Goal: Check status: Check status

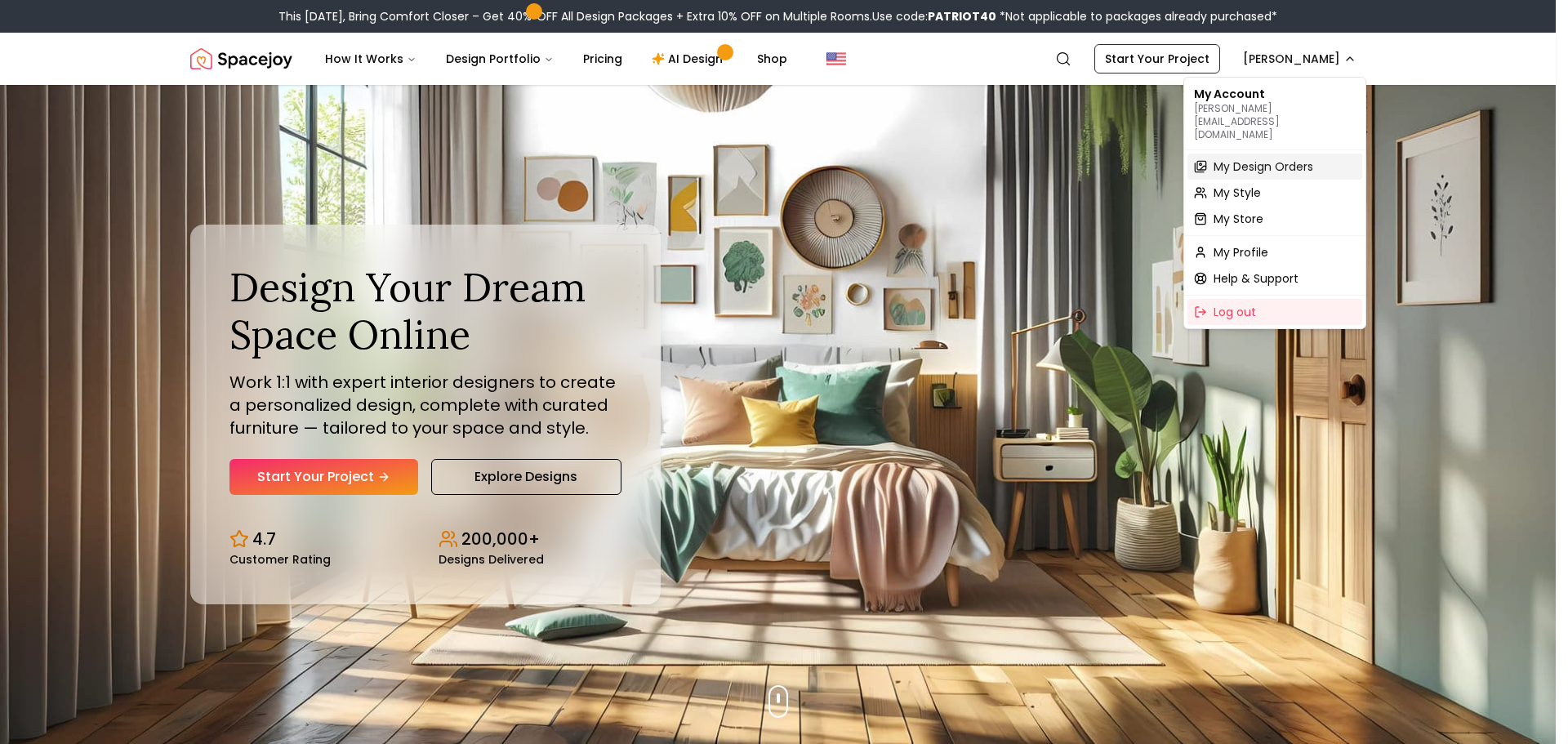
click at [1223, 159] on span "My Design Orders" at bounding box center [1263, 166] width 100 height 16
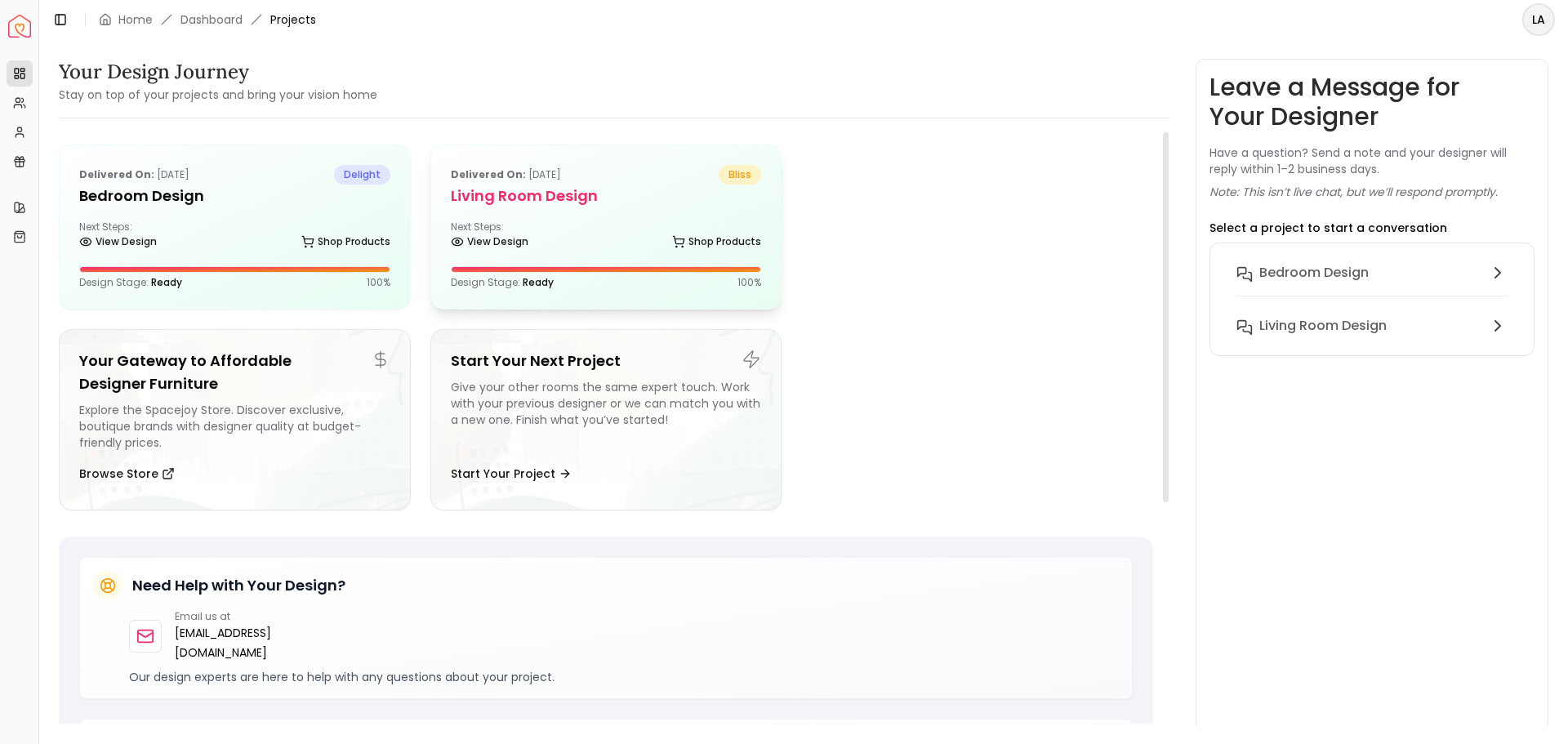
click at [610, 212] on div "Delivered on: [DATE] bliss Living Room Design Next Steps: View Design Shop Prod…" at bounding box center [606, 227] width 350 height 163
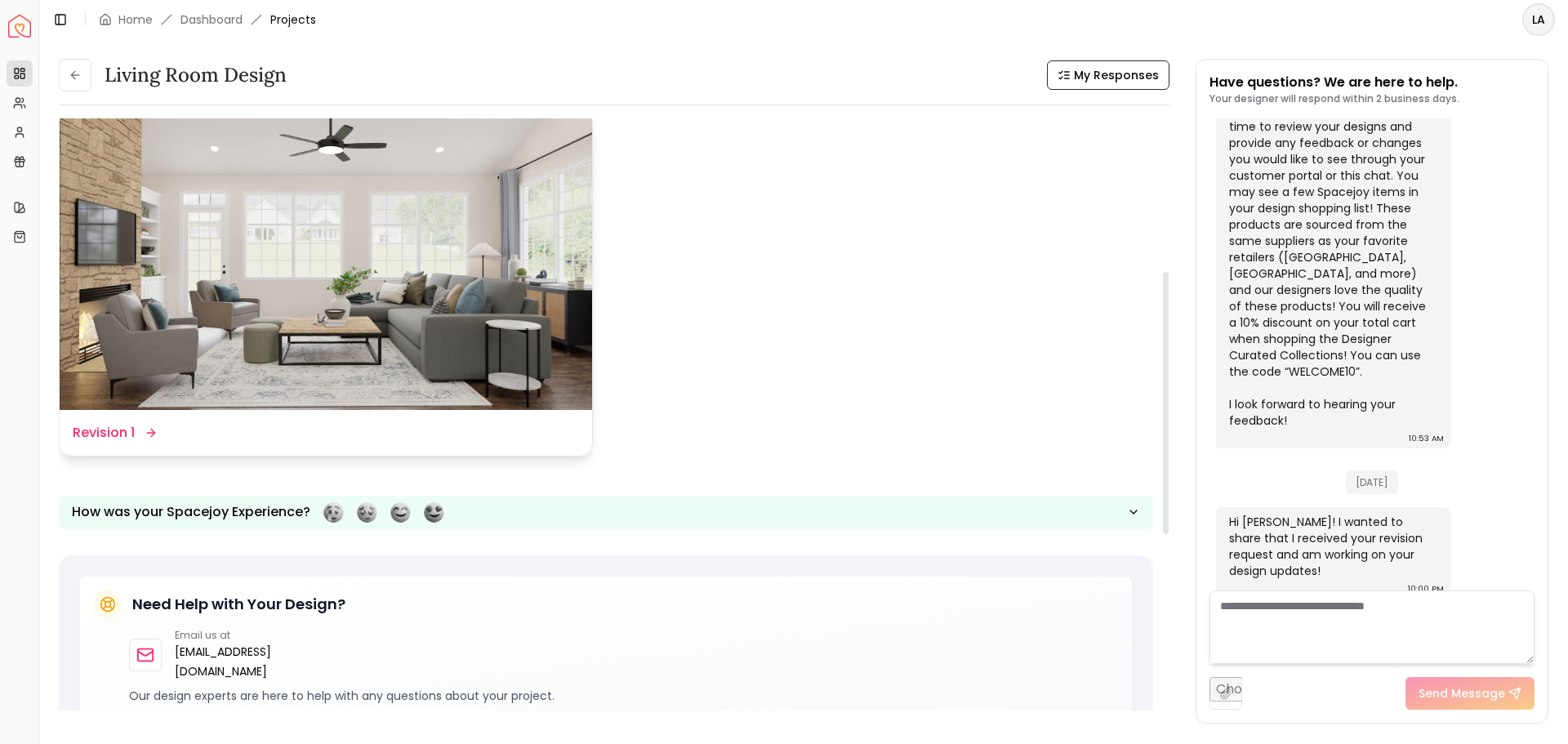
scroll to position [409, 0]
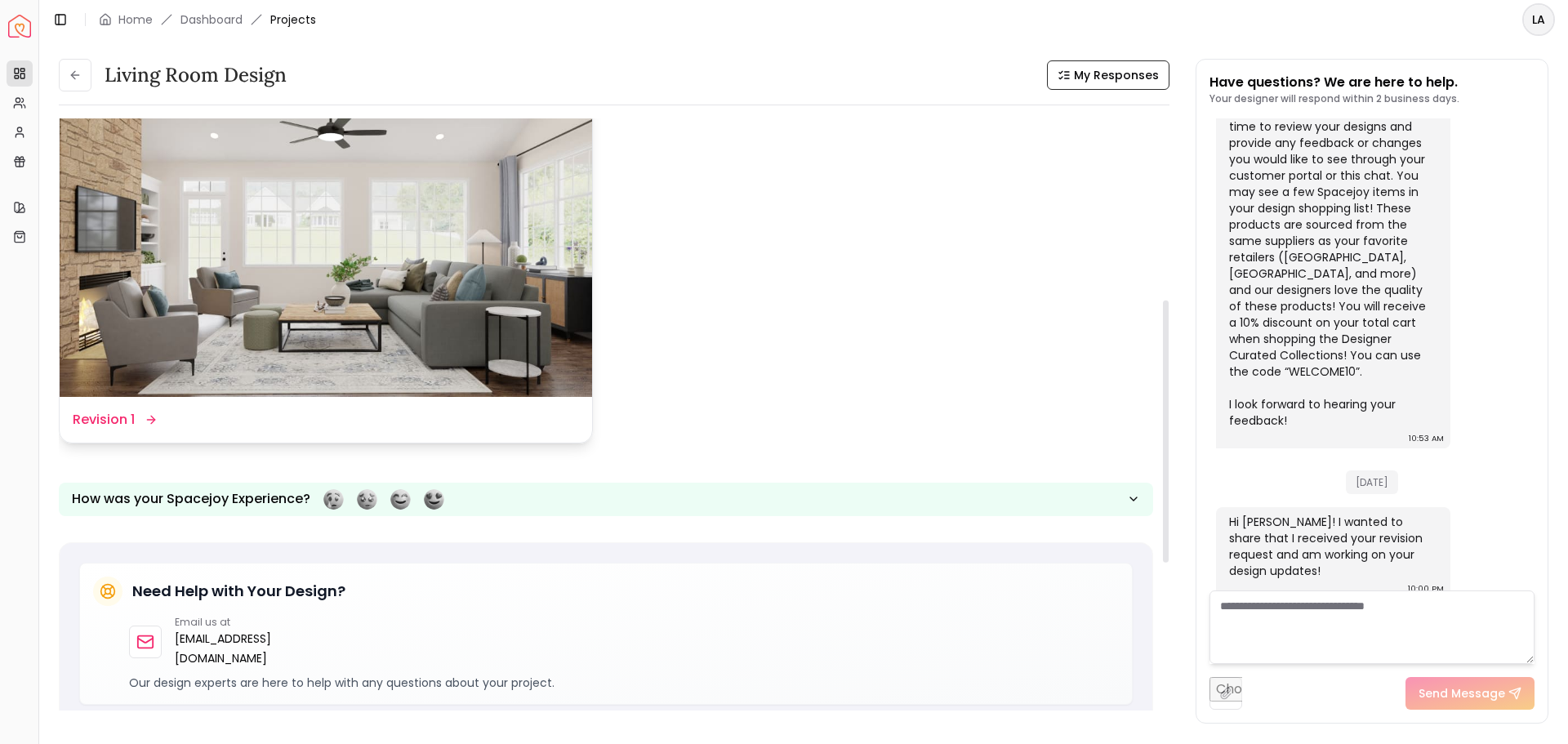
click at [450, 252] on img at bounding box center [326, 247] width 533 height 300
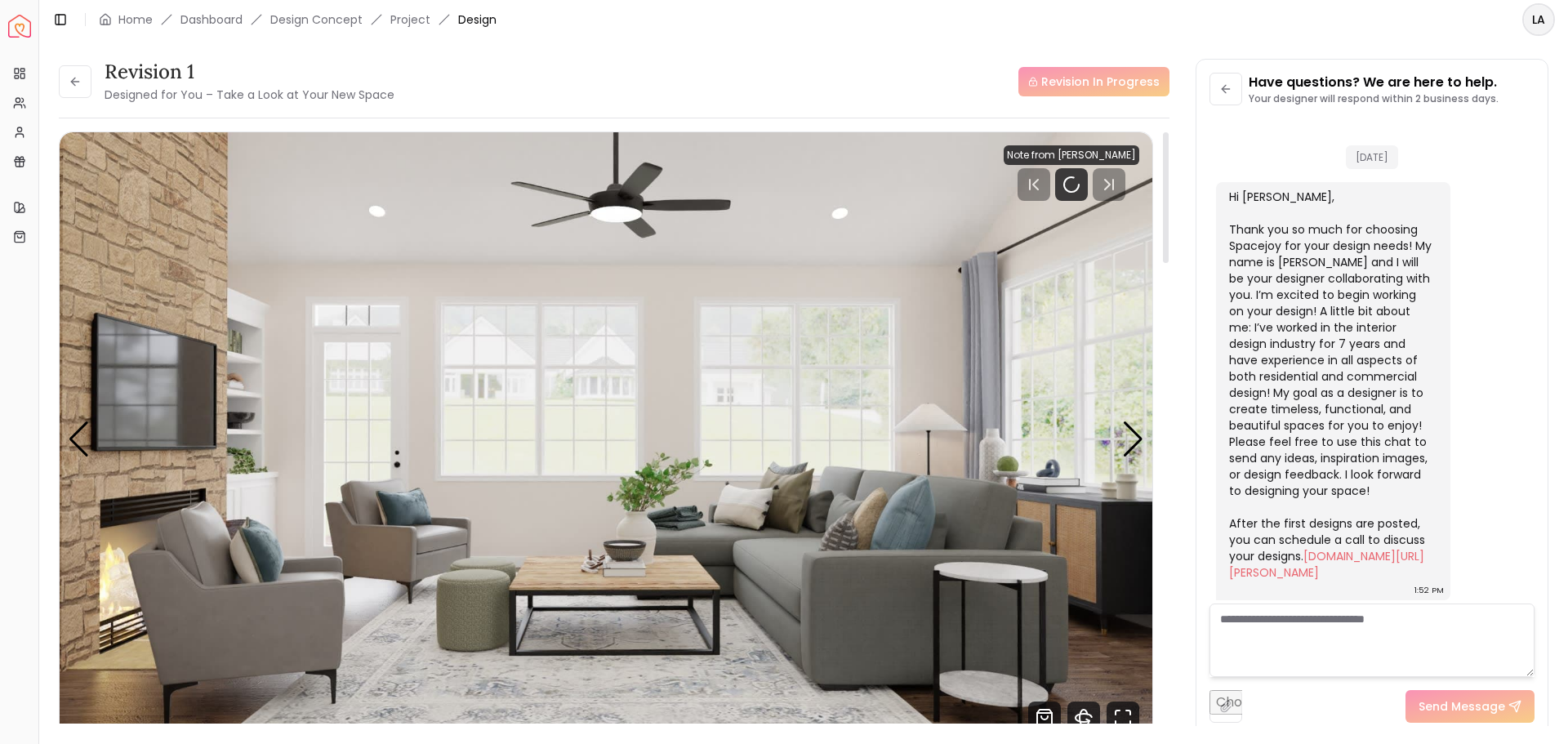
scroll to position [1041, 0]
